Goal: Find specific page/section: Locate a particular part of the current website

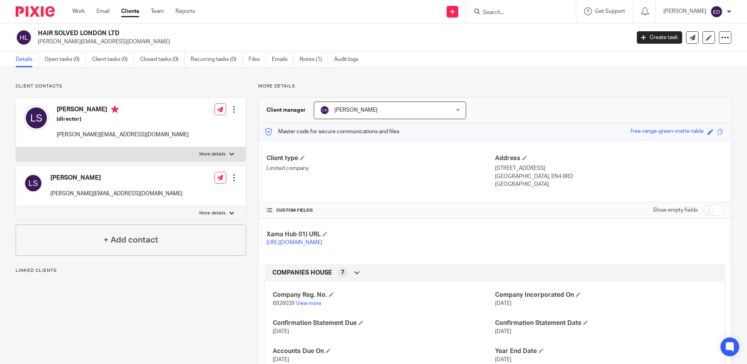
click at [523, 9] on input "Search" at bounding box center [517, 12] width 70 height 7
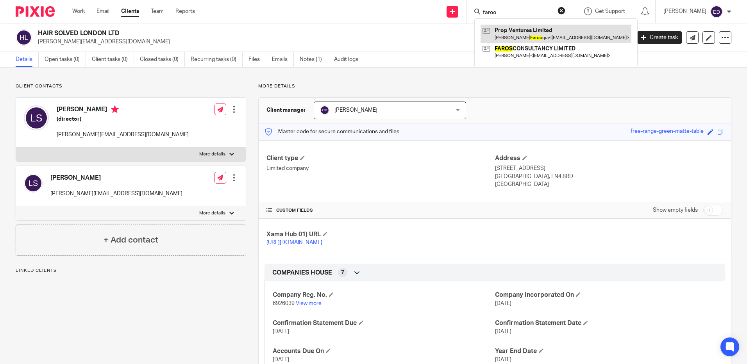
type input "faroo"
click at [542, 35] on link at bounding box center [556, 34] width 151 height 18
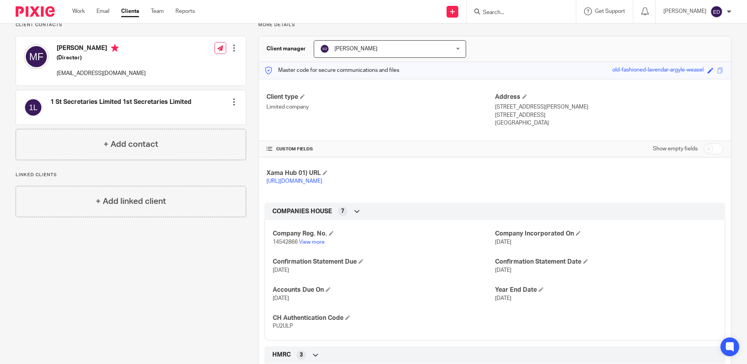
scroll to position [155, 0]
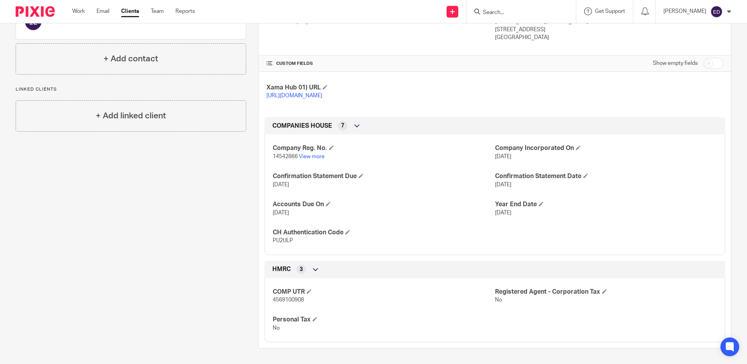
click at [279, 240] on span "PU2ULP" at bounding box center [283, 240] width 20 height 5
copy span "PU2ULP"
